Goal: Transaction & Acquisition: Obtain resource

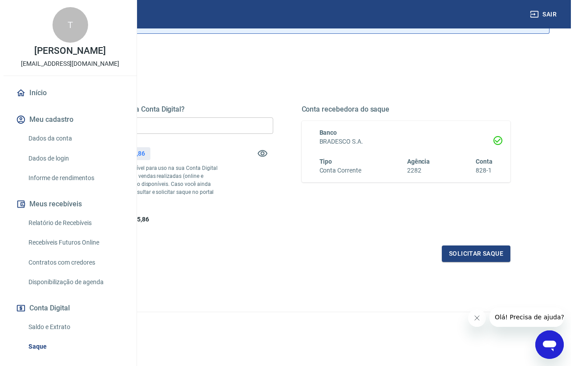
scroll to position [90, 0]
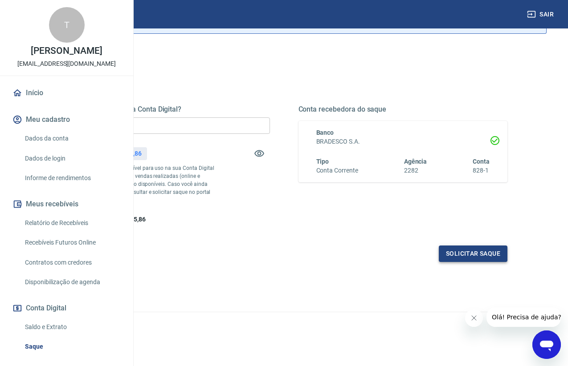
click at [473, 257] on button "Solicitar saque" at bounding box center [473, 254] width 69 height 16
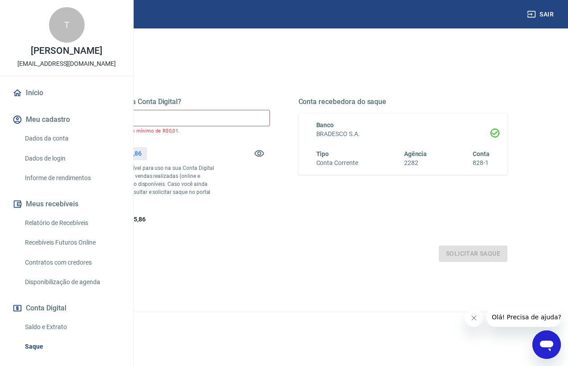
click at [252, 111] on input "R$ 0,00" at bounding box center [165, 118] width 209 height 16
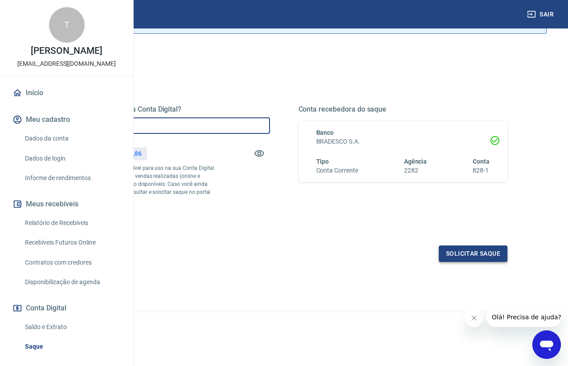
type input "R$ 7.425,00"
click at [472, 252] on button "Solicitar saque" at bounding box center [473, 254] width 69 height 16
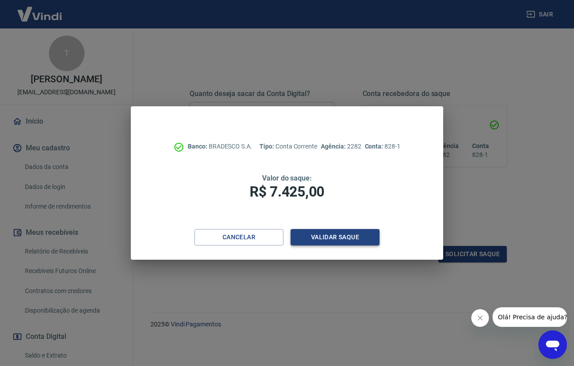
click at [340, 239] on button "Validar saque" at bounding box center [335, 237] width 89 height 16
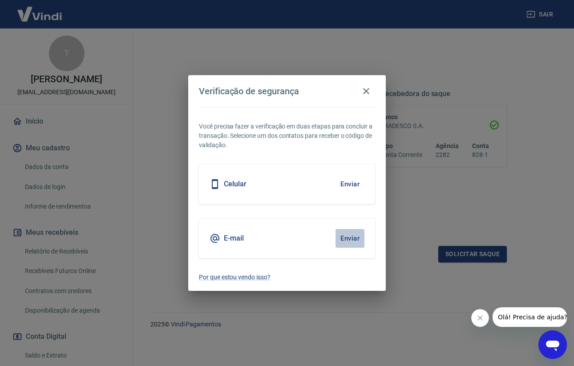
click at [351, 237] on button "Enviar" at bounding box center [350, 238] width 29 height 19
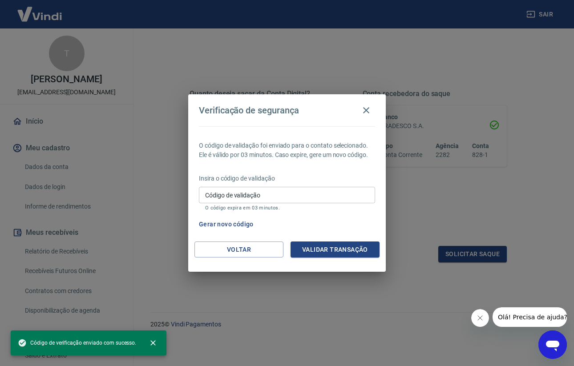
click at [255, 191] on input "Código de validação" at bounding box center [287, 195] width 176 height 16
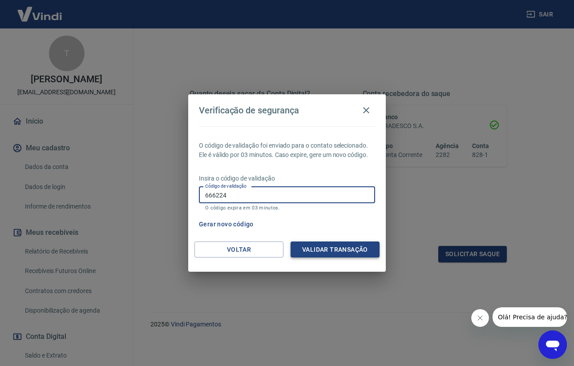
type input "666224"
click at [338, 252] on button "Validar transação" at bounding box center [335, 250] width 89 height 16
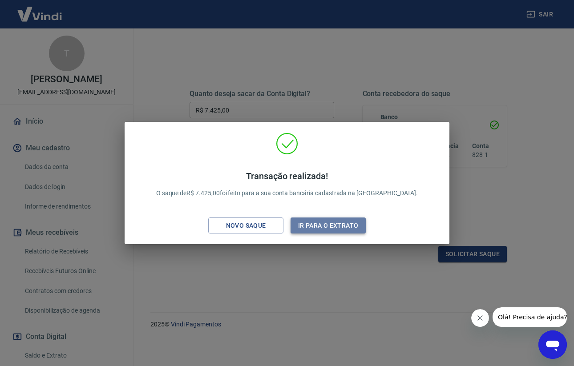
click at [314, 227] on button "Ir para o extrato" at bounding box center [328, 226] width 75 height 16
